Goal: Ask a question: Seek information or help from site administrators or community

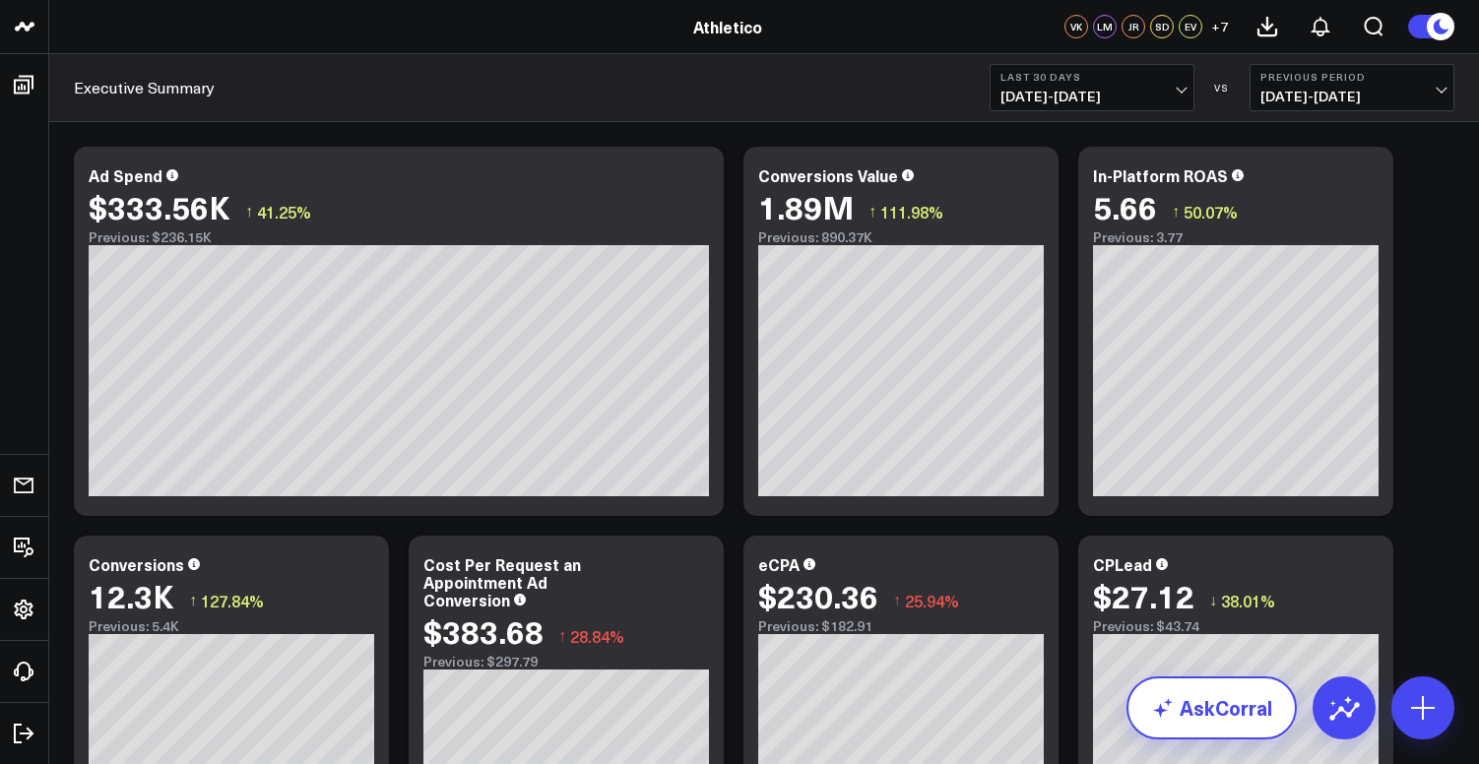
click at [1225, 697] on link "AskCorral" at bounding box center [1212, 707] width 170 height 63
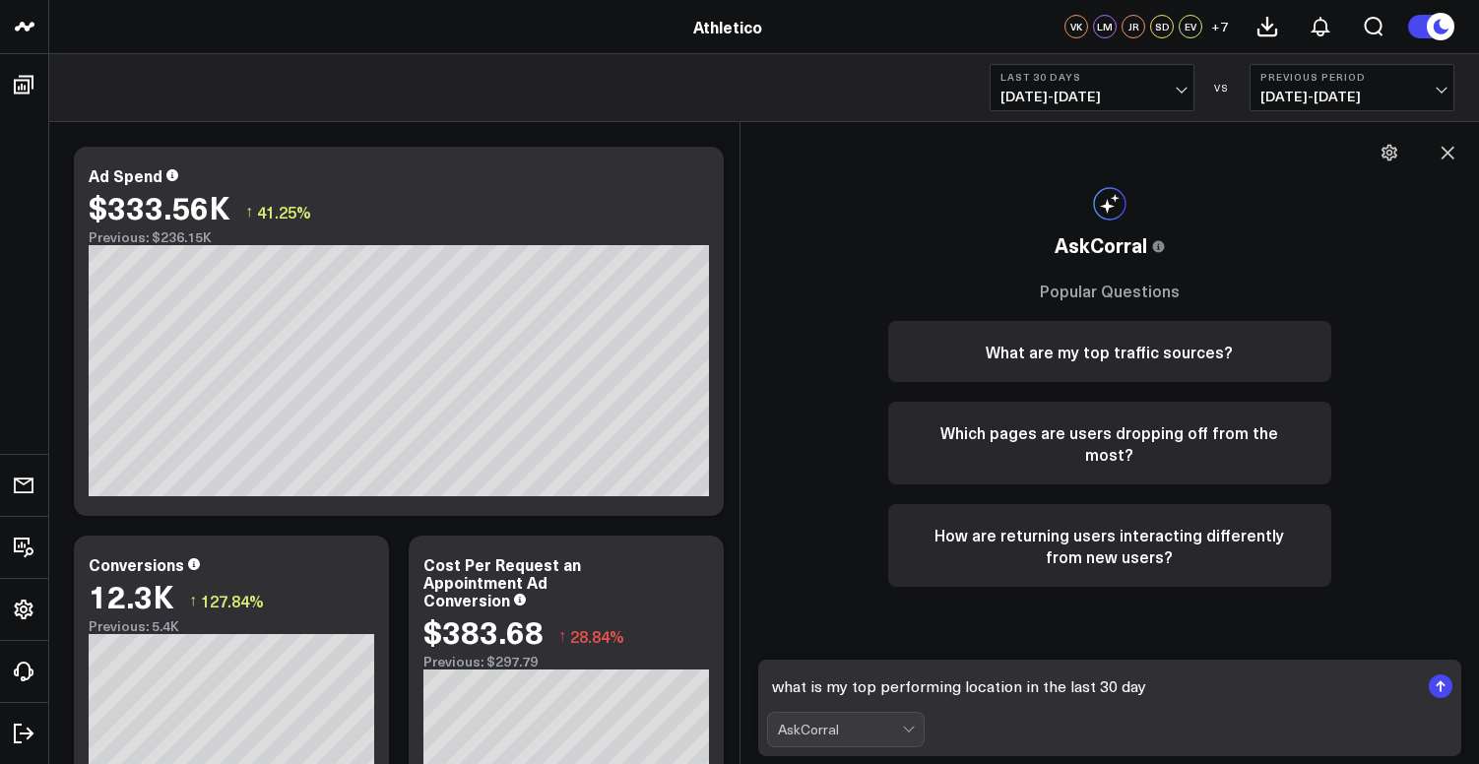
type textarea "what is my top performing location in the last 30 days"
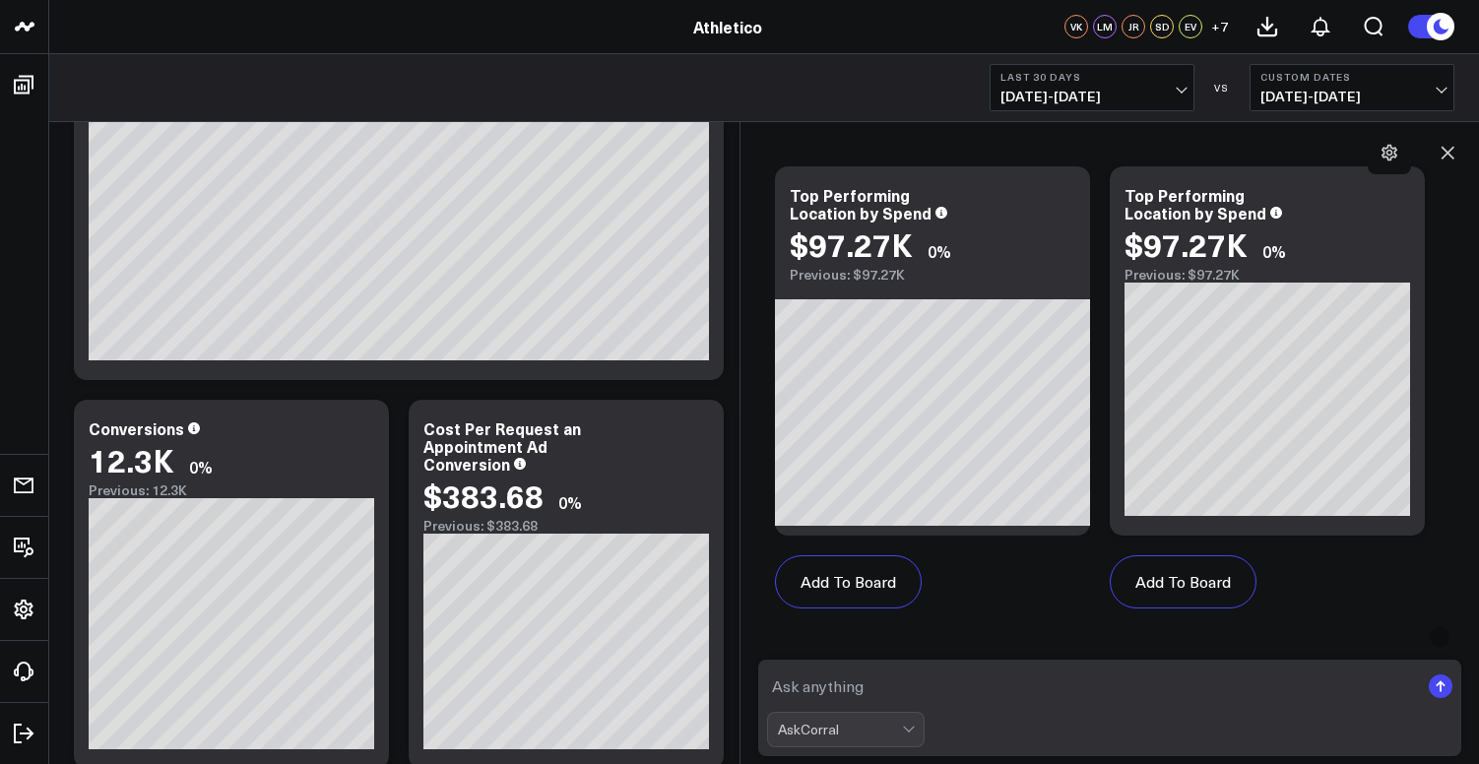
scroll to position [1134, 0]
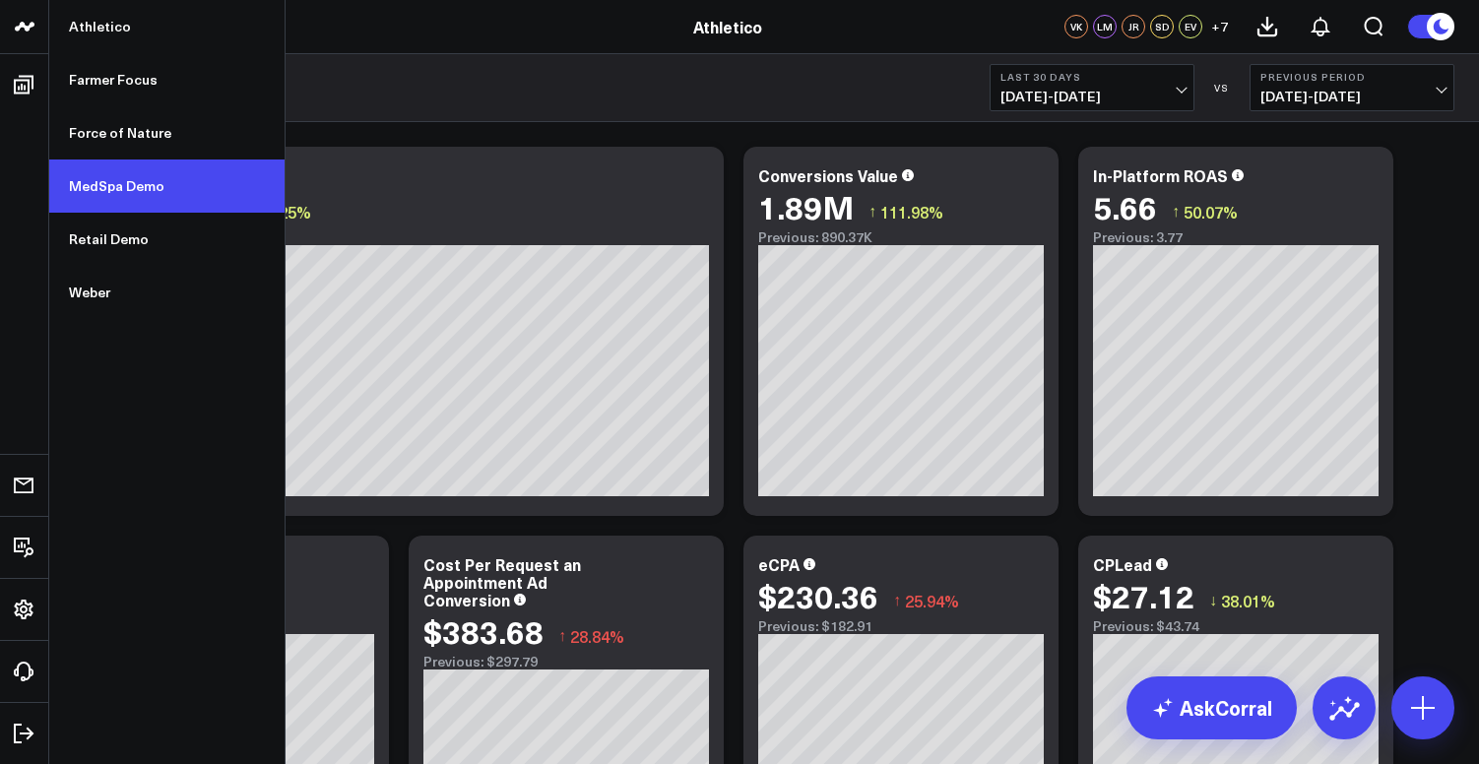
click at [121, 191] on link "MedSpa Demo" at bounding box center [166, 186] width 235 height 53
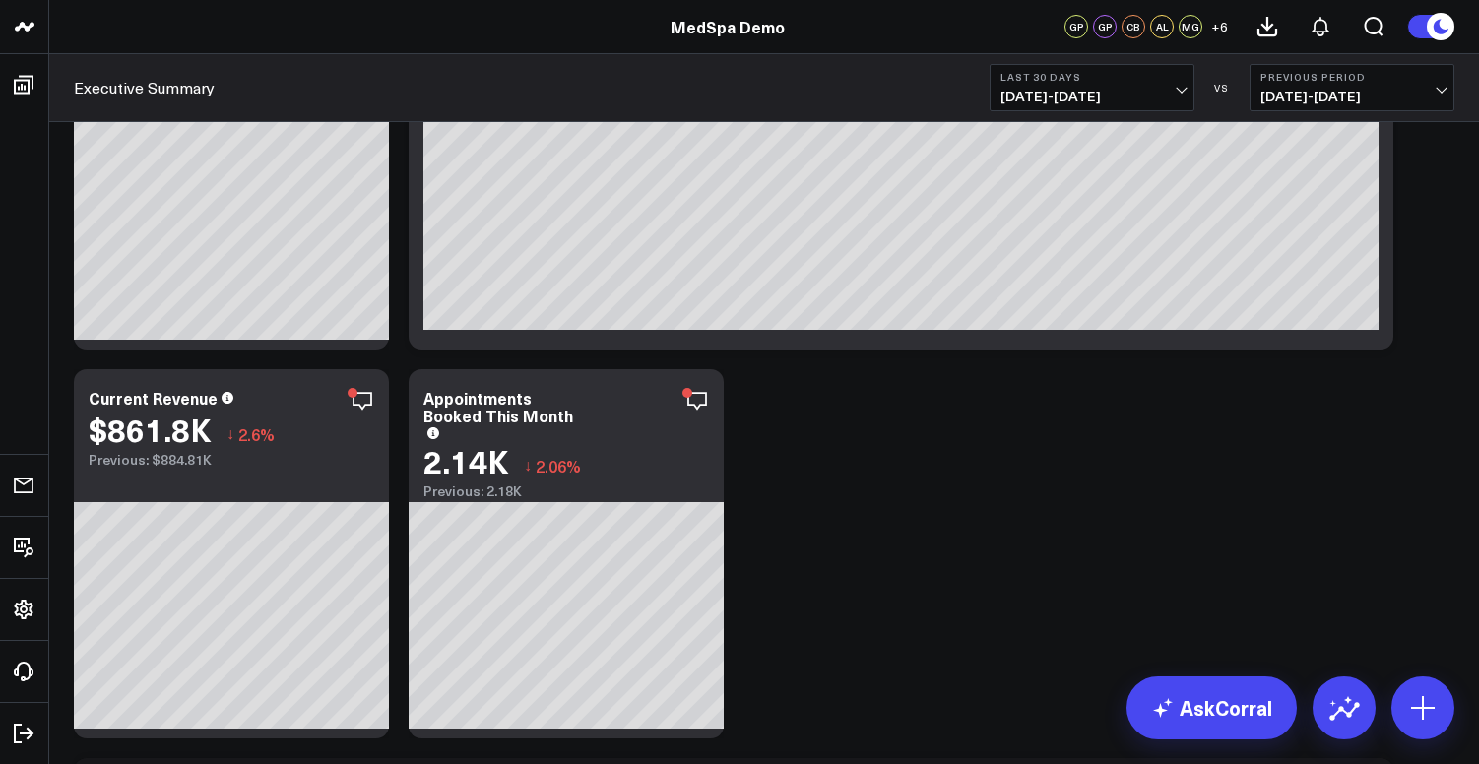
scroll to position [366, 0]
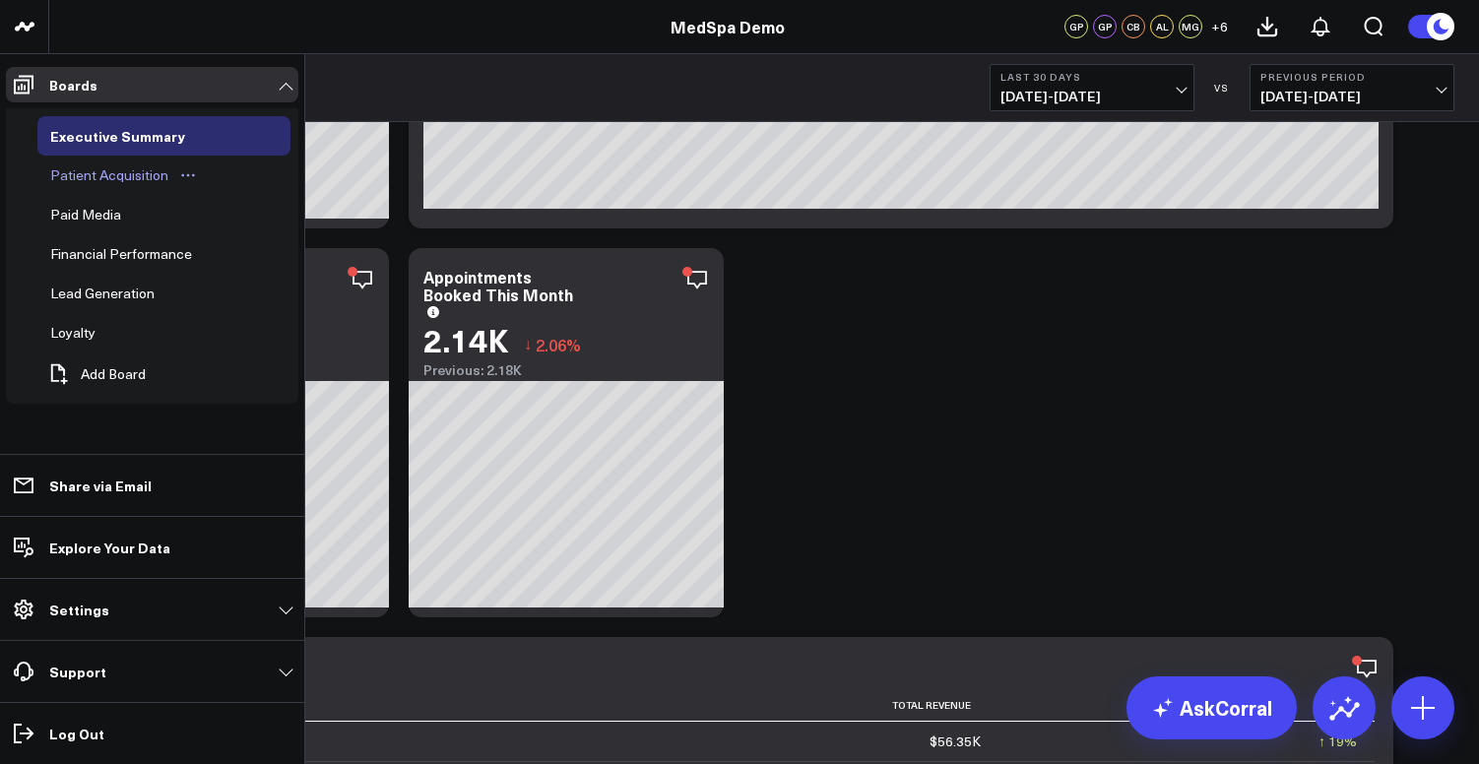
click at [101, 181] on div "Patient Acquisition" at bounding box center [109, 175] width 128 height 24
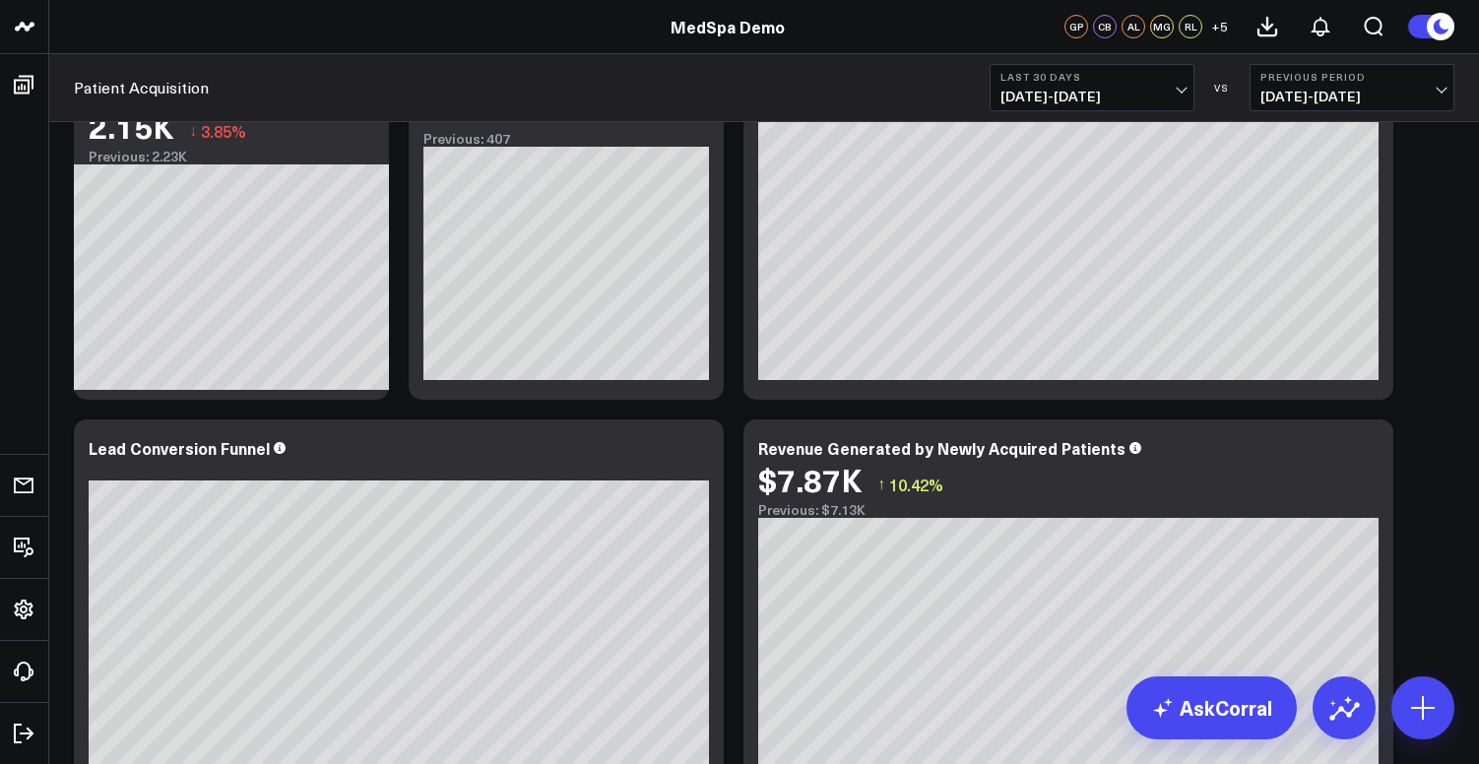
scroll to position [117, 0]
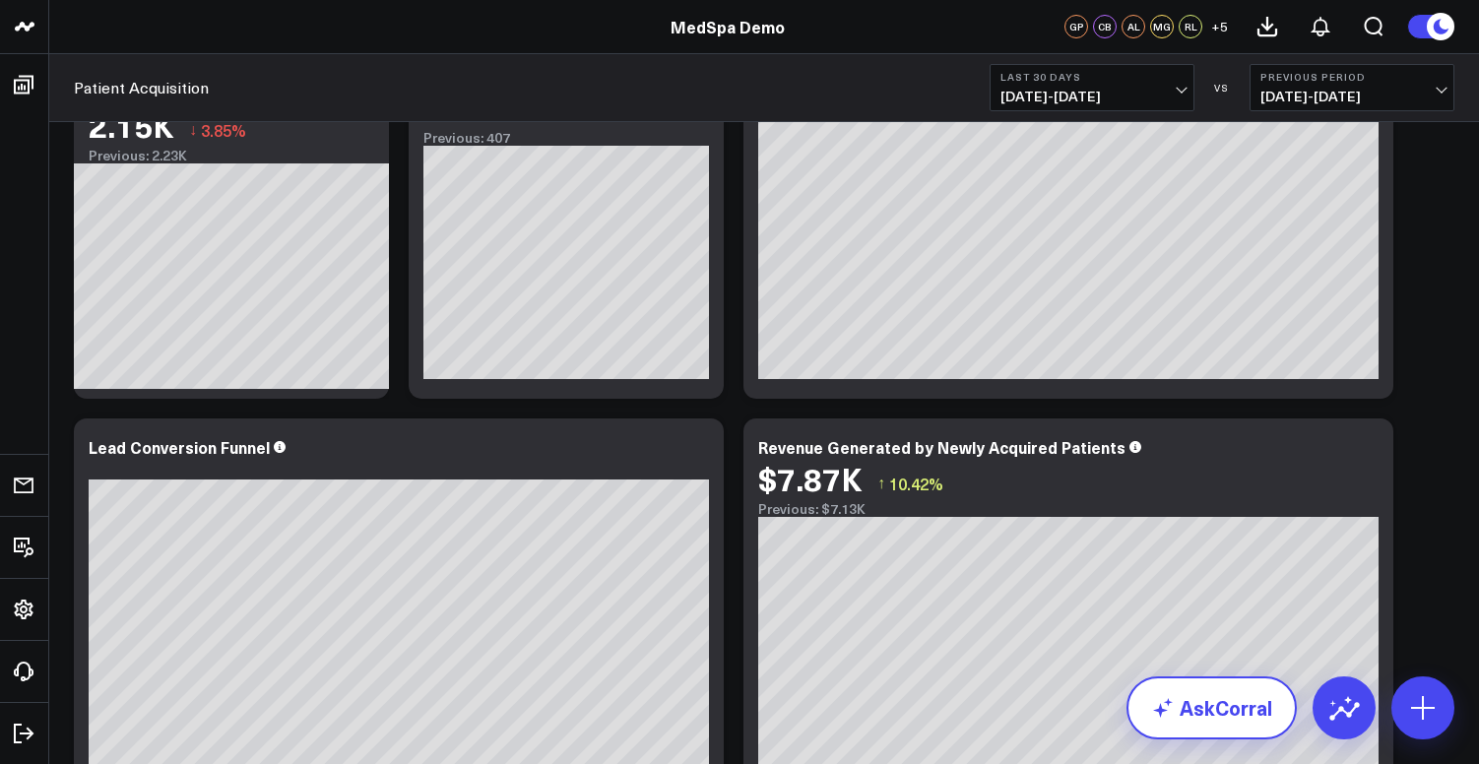
click at [1236, 723] on link "AskCorral" at bounding box center [1212, 707] width 170 height 63
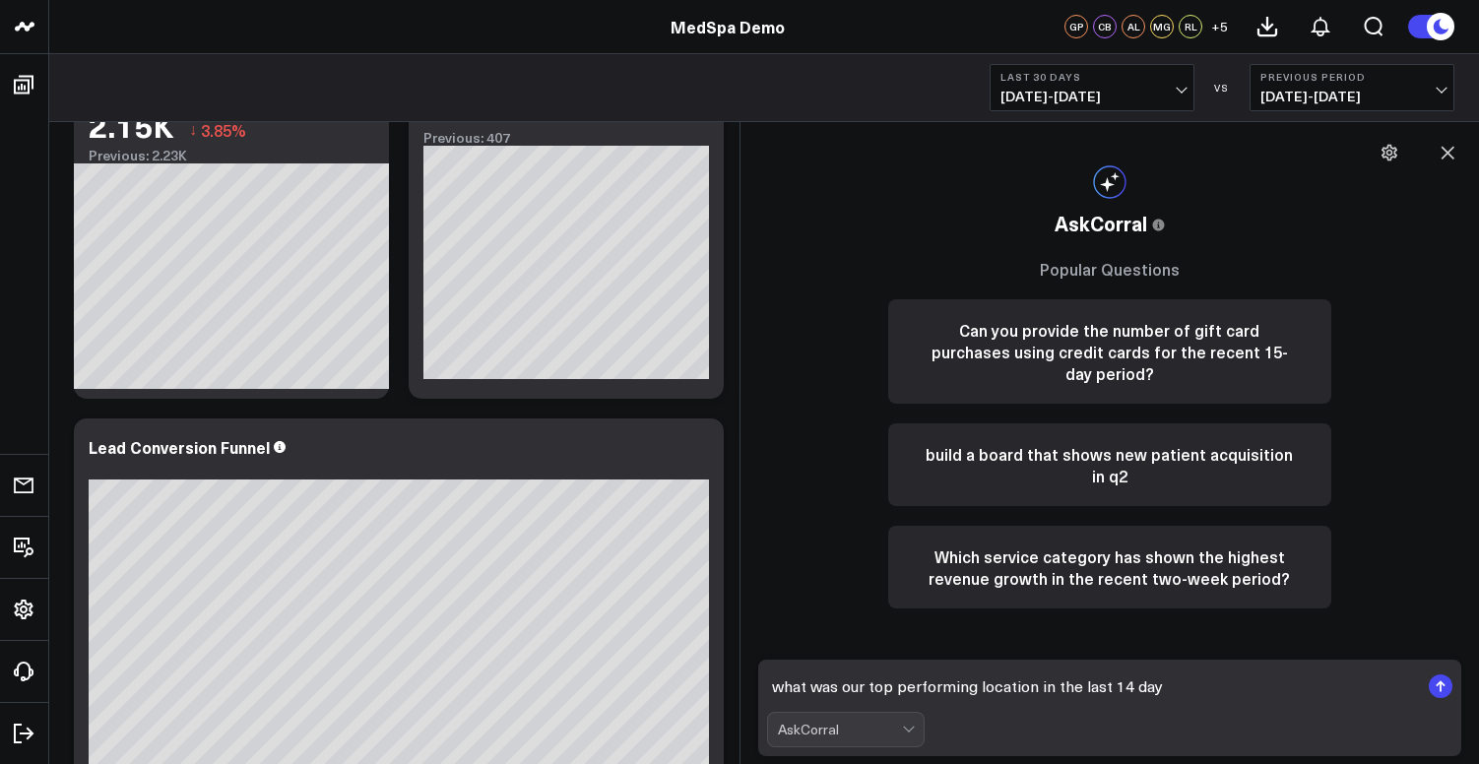
type textarea "what was our top performing location in the last 14 days"
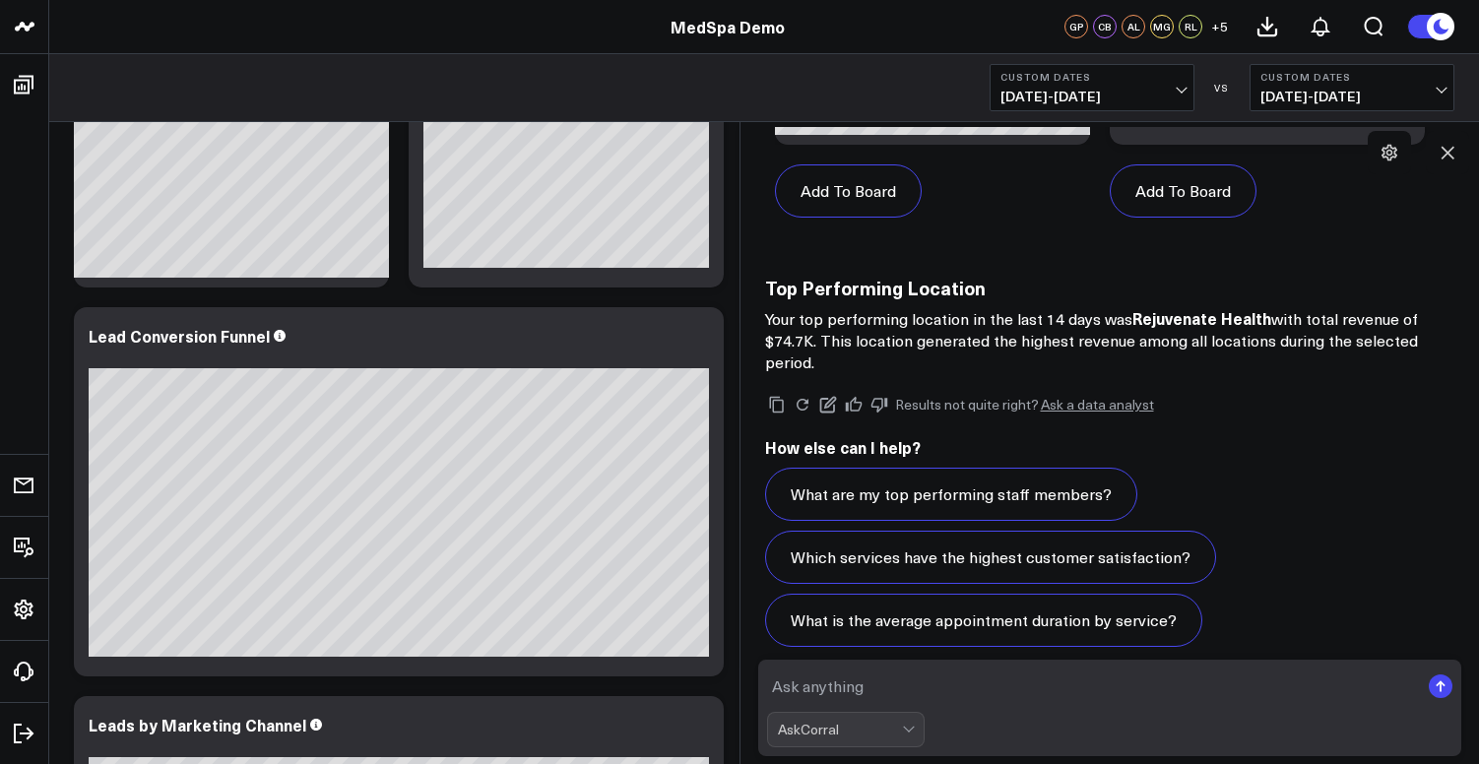
scroll to position [1541, 0]
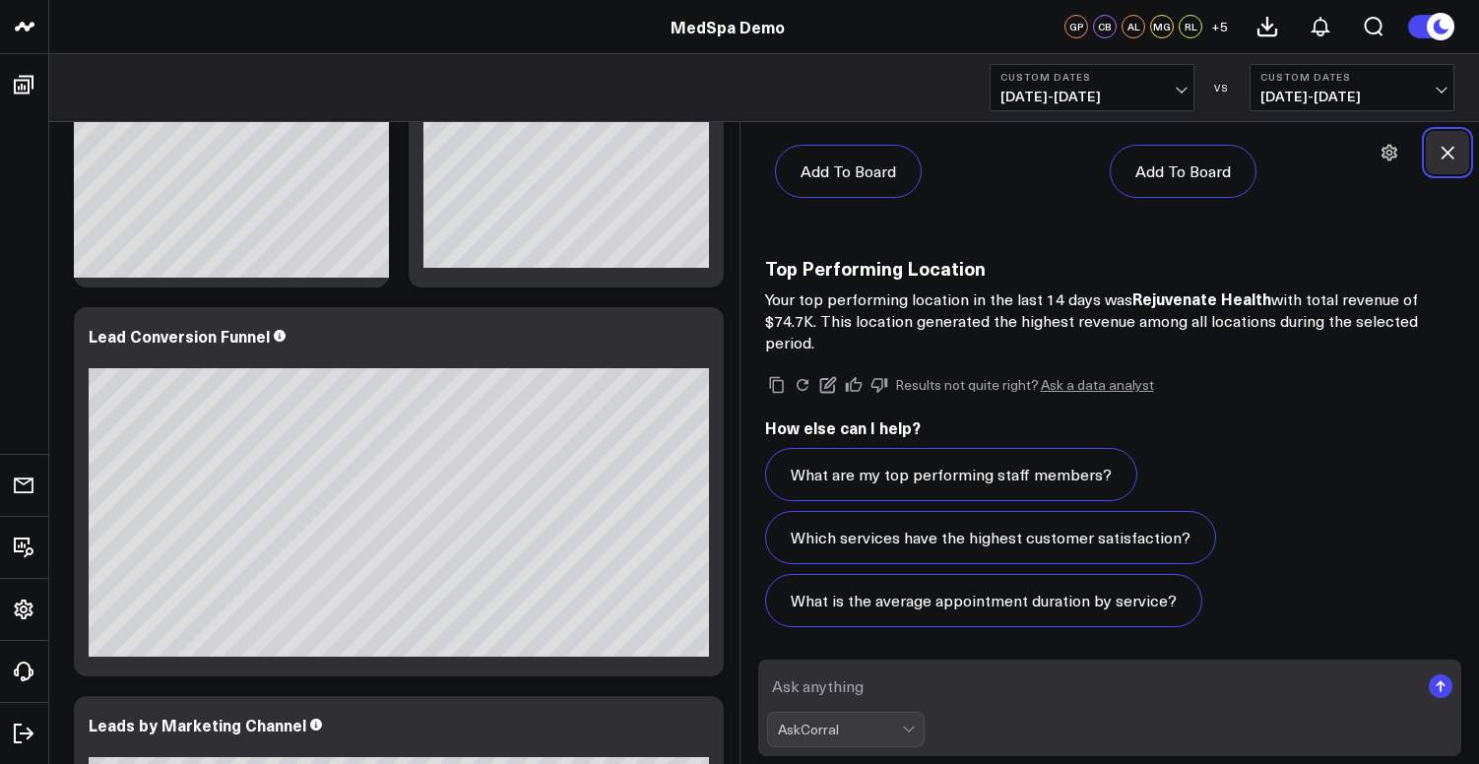
click at [1444, 147] on icon at bounding box center [1448, 153] width 20 height 20
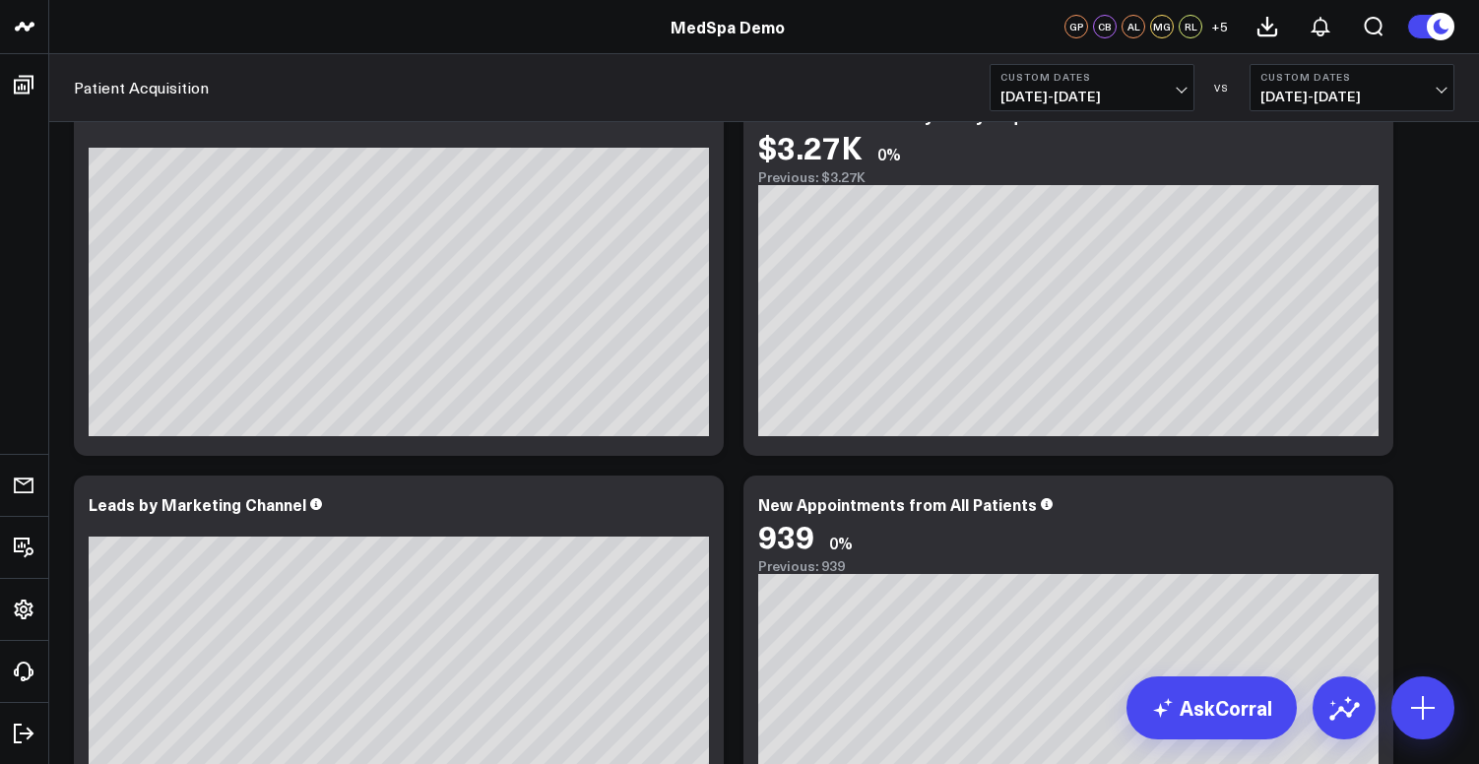
scroll to position [466, 0]
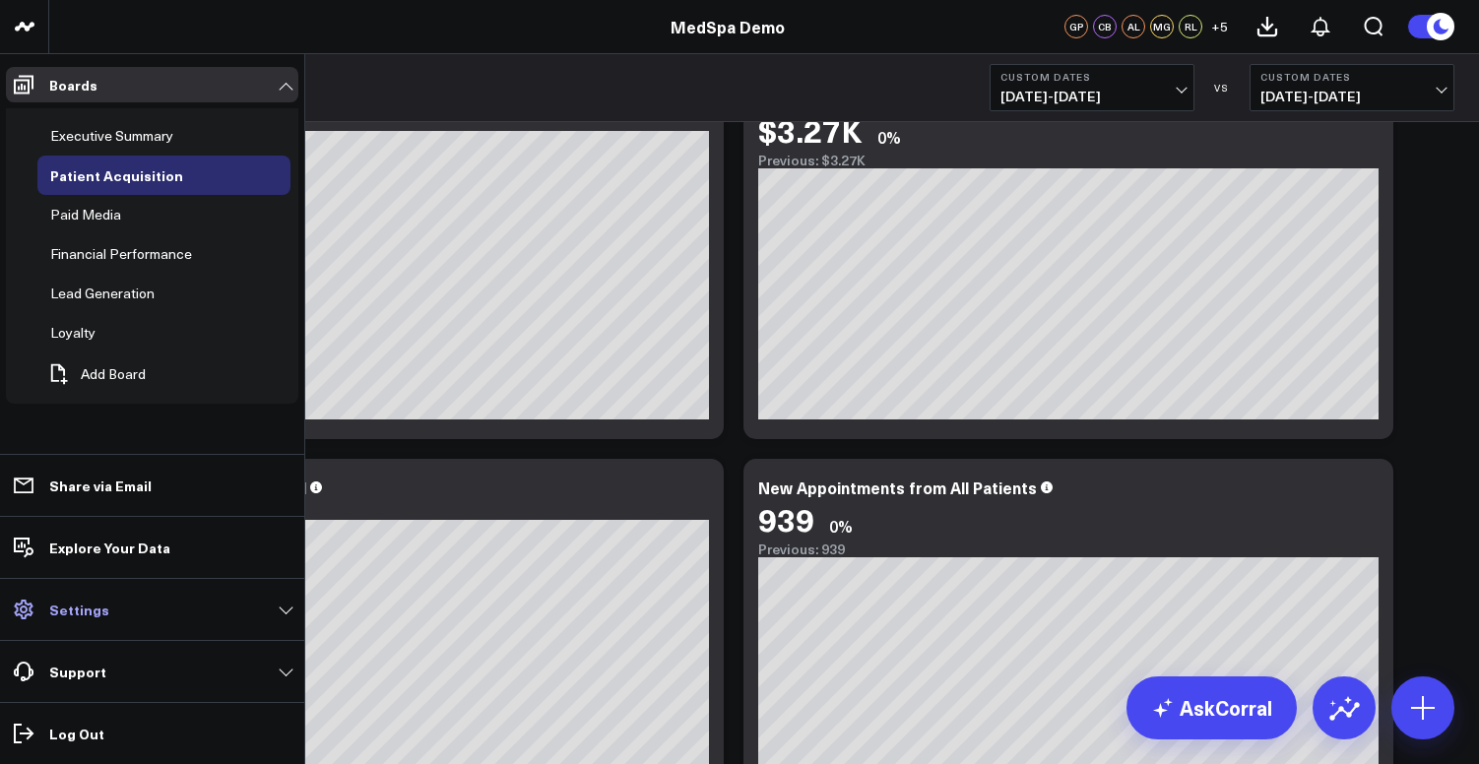
click at [113, 618] on link "Settings" at bounding box center [152, 609] width 292 height 35
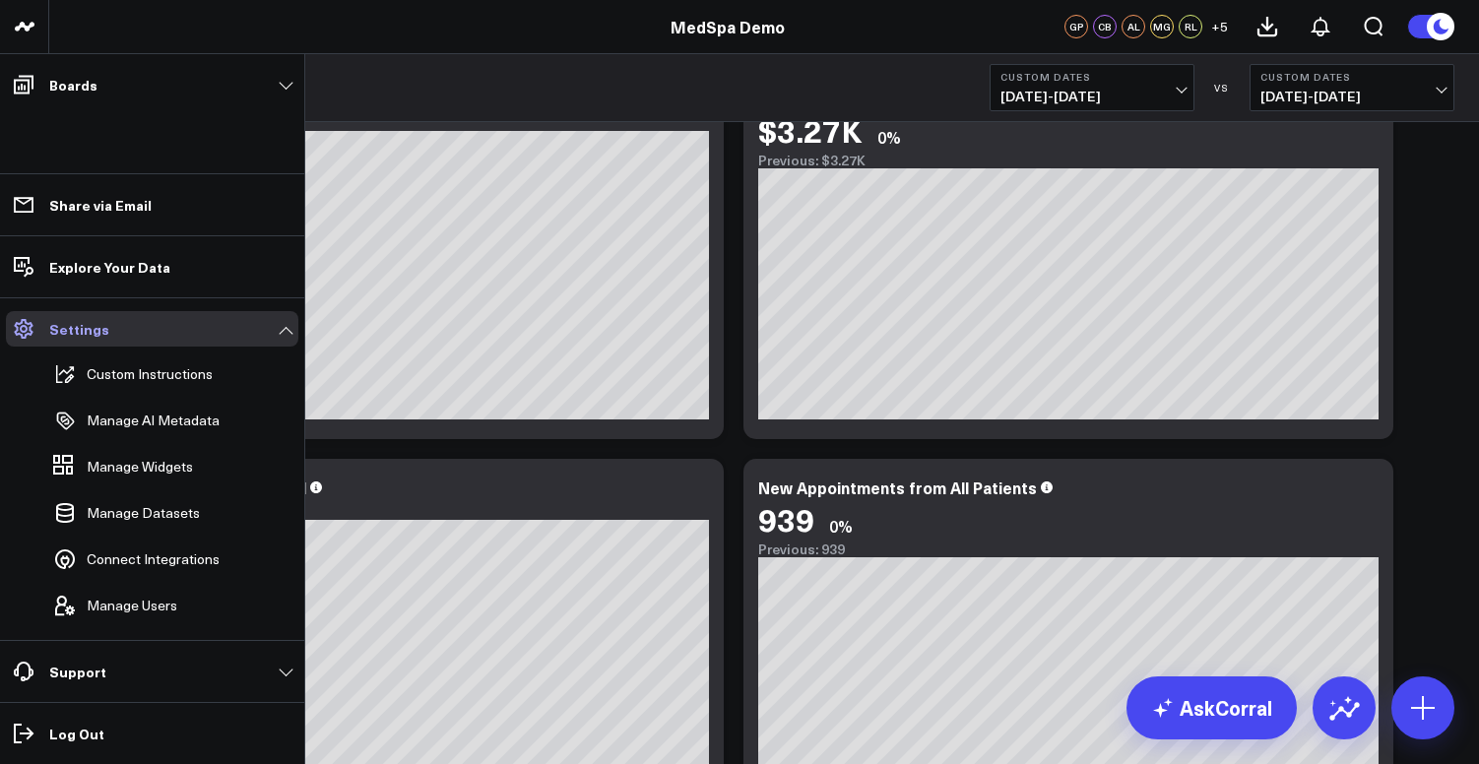
click at [275, 319] on link "Settings" at bounding box center [152, 328] width 292 height 35
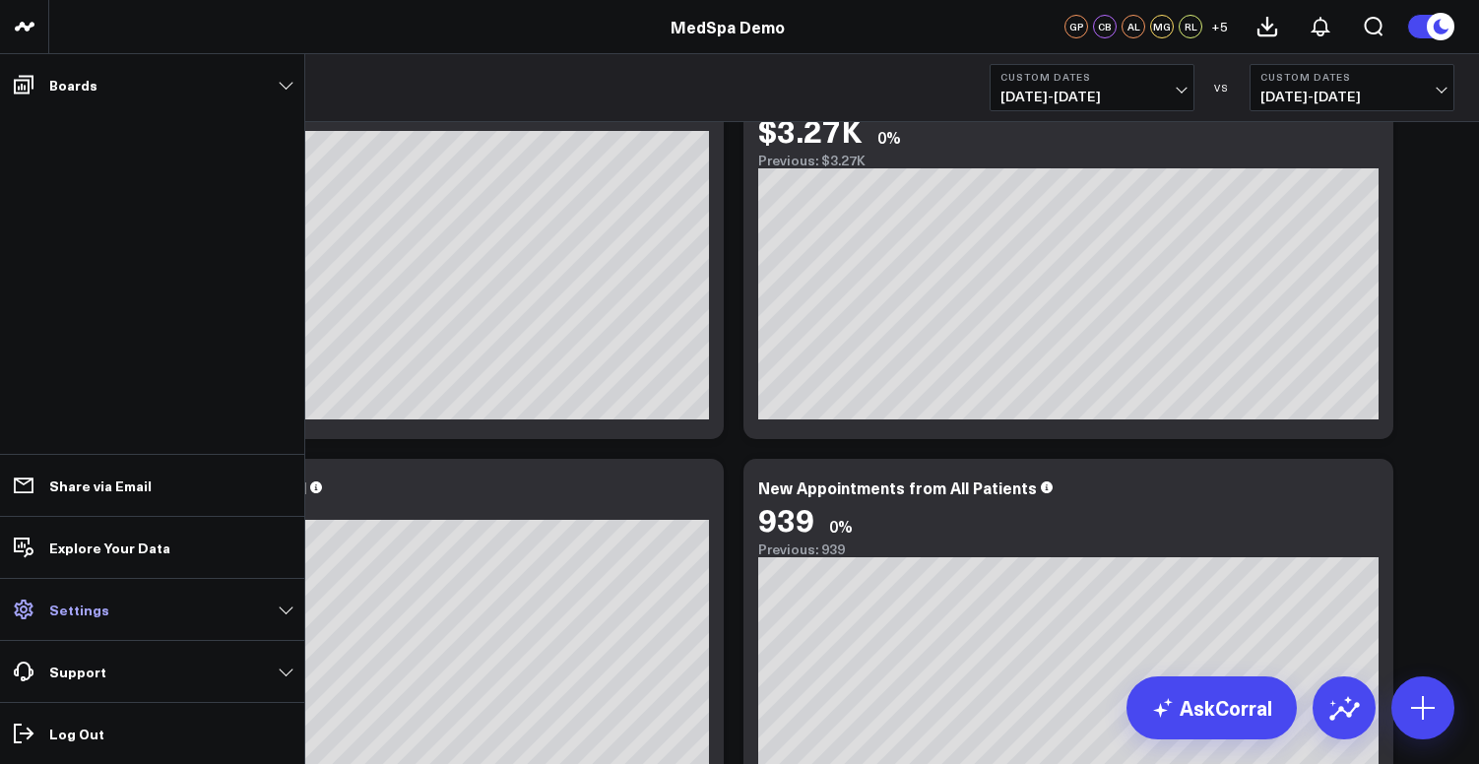
click at [94, 603] on p "Settings" at bounding box center [79, 610] width 60 height 16
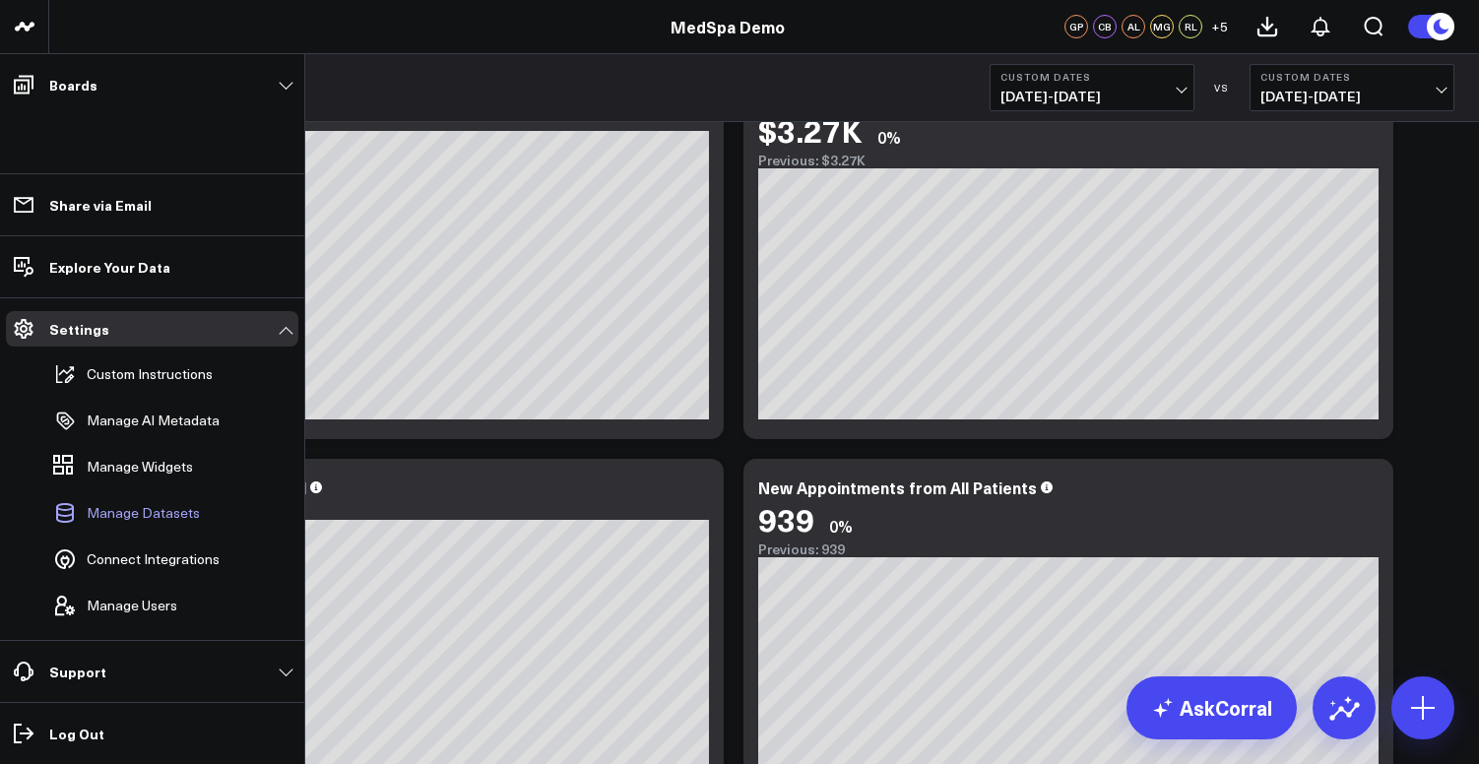
click at [134, 511] on span "Manage Datasets" at bounding box center [143, 513] width 113 height 16
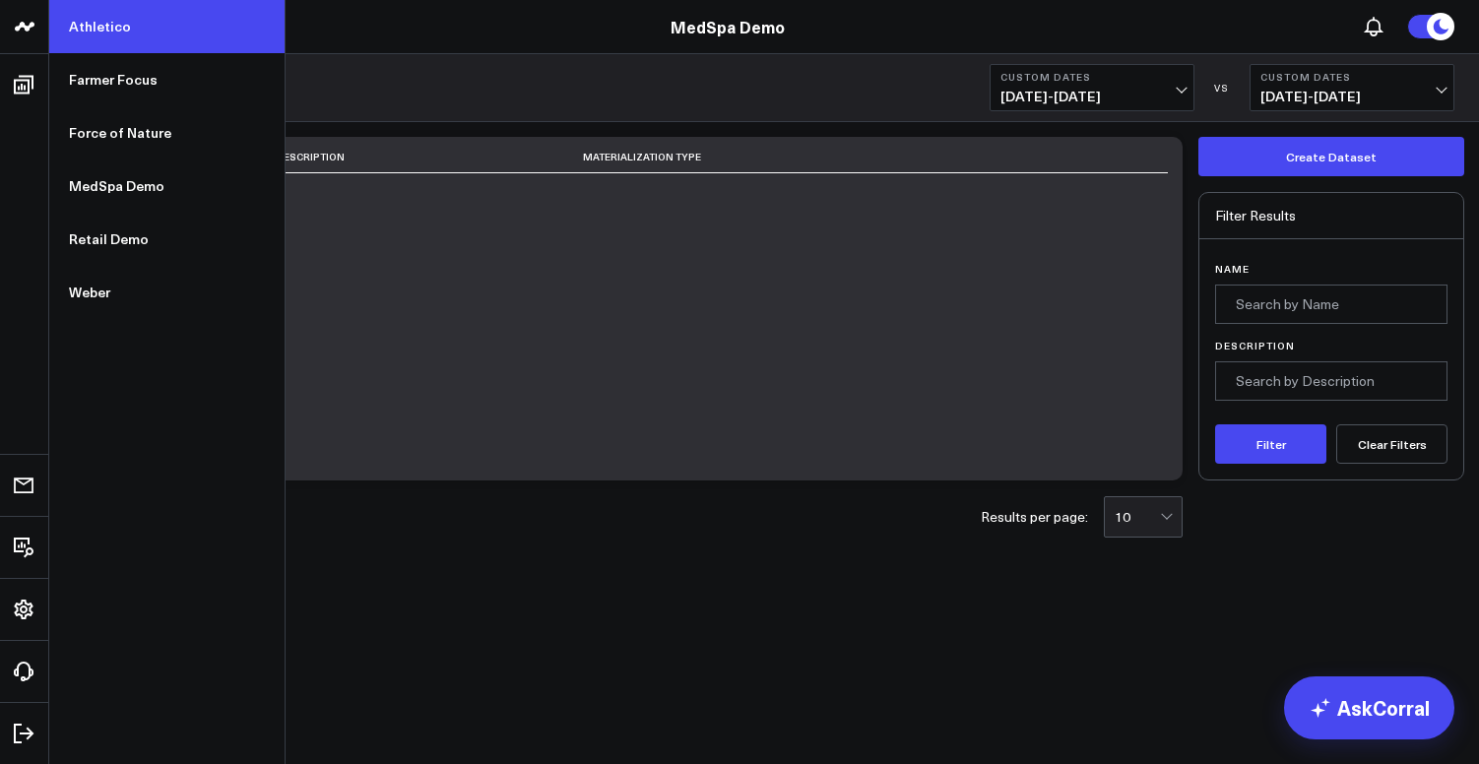
click at [115, 25] on link "Athletico" at bounding box center [166, 26] width 235 height 53
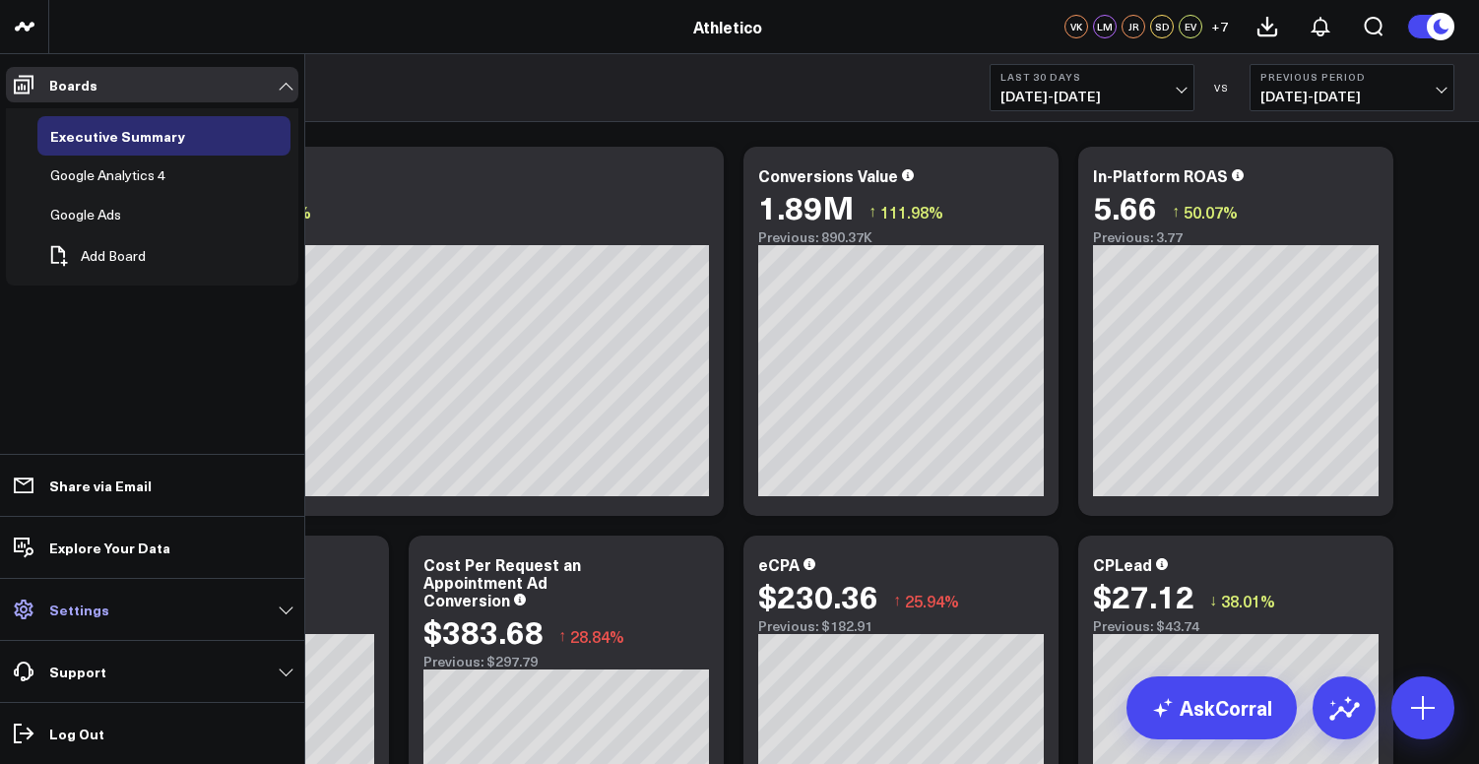
click at [61, 607] on p "Settings" at bounding box center [79, 610] width 60 height 16
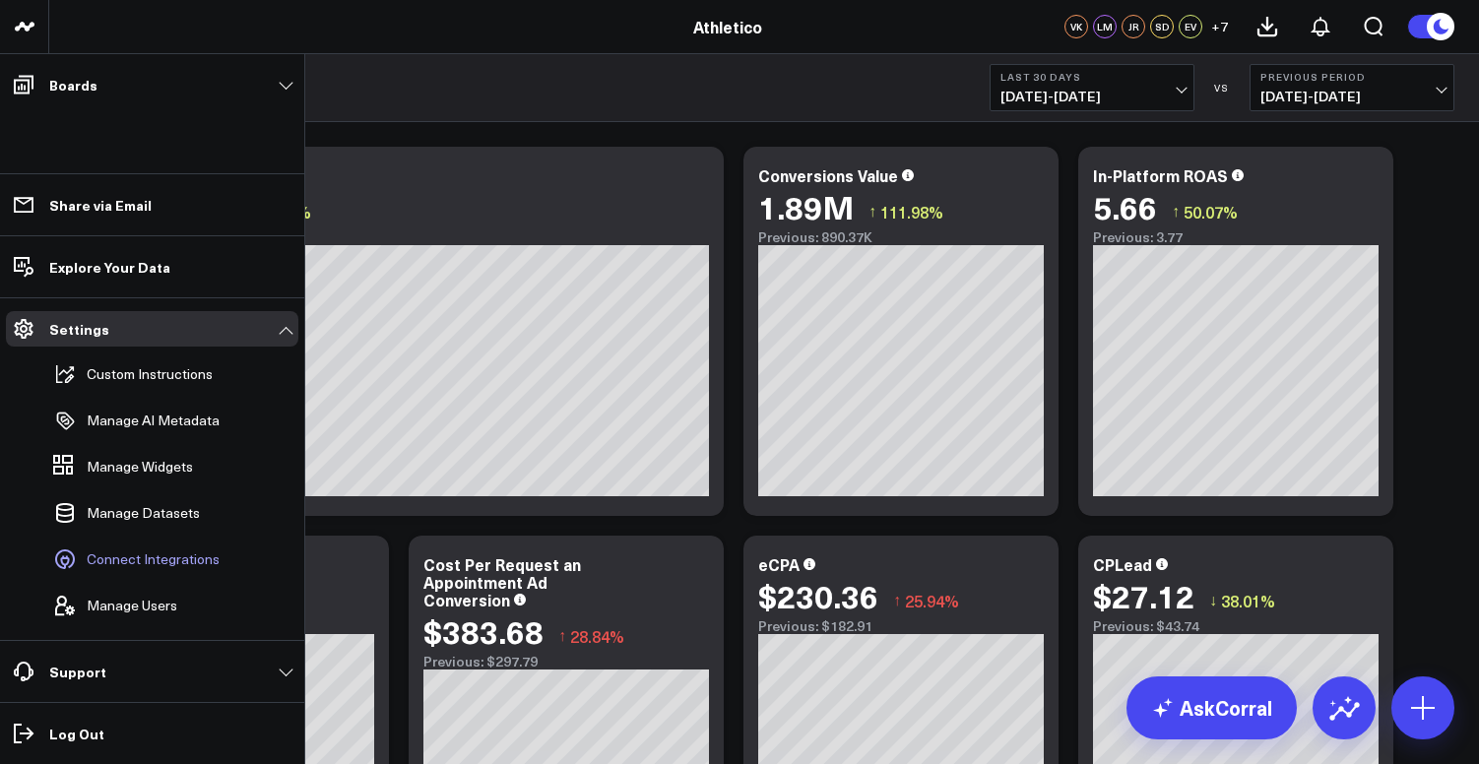
click at [183, 561] on span "Connect Integrations" at bounding box center [153, 559] width 133 height 16
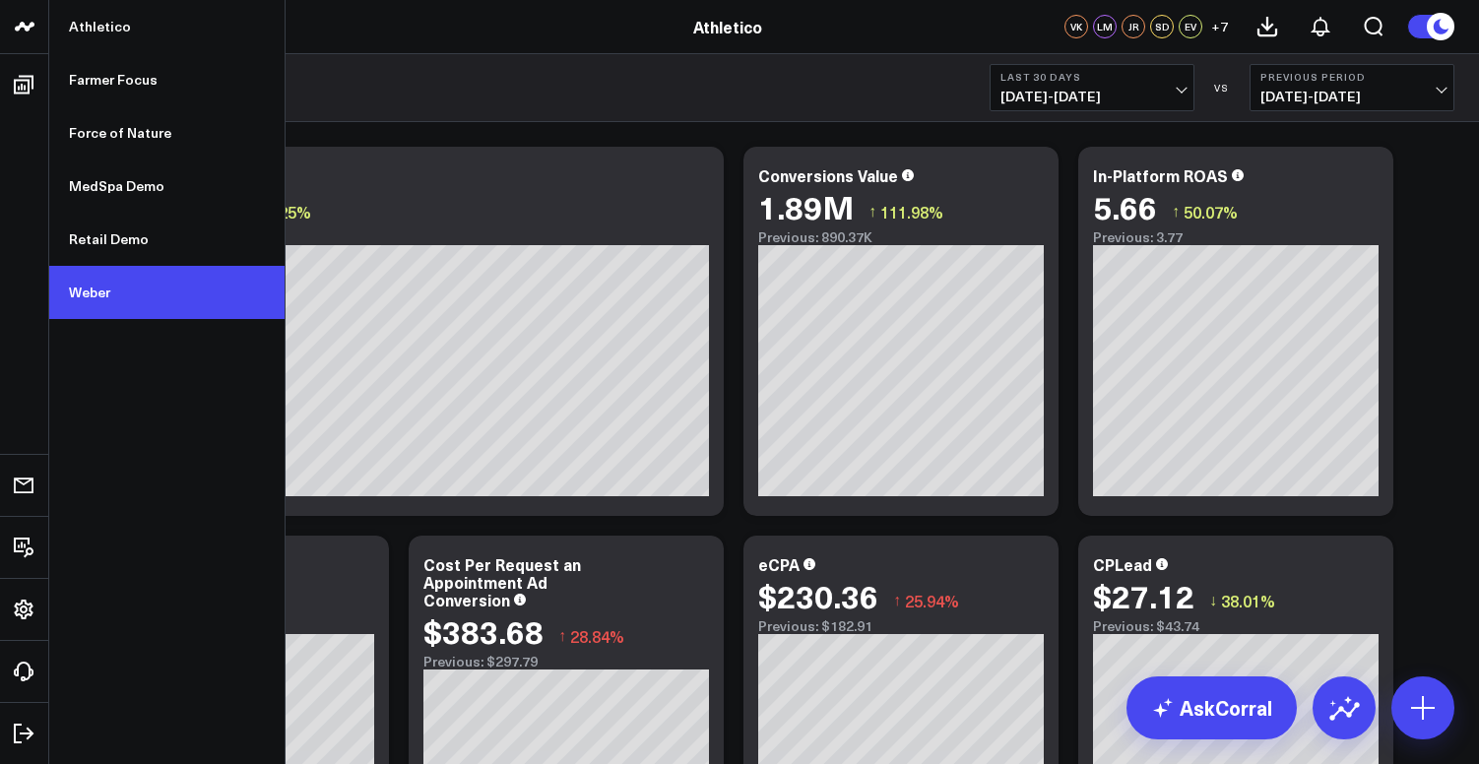
click at [105, 290] on link "Weber" at bounding box center [166, 292] width 235 height 53
